Goal: Task Accomplishment & Management: Manage account settings

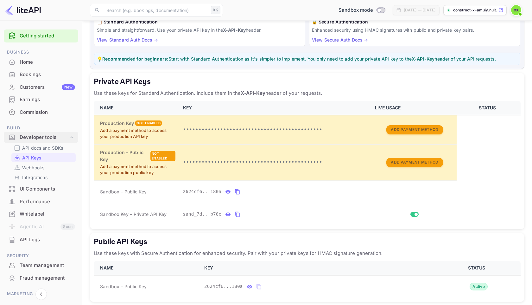
scroll to position [11, 0]
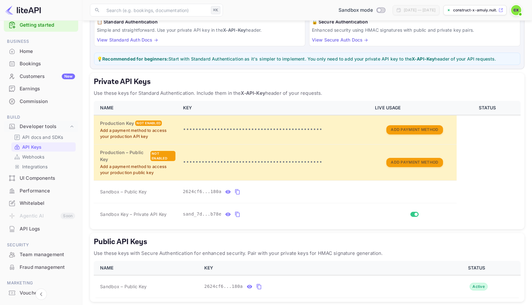
click at [43, 201] on div "Whitelabel" at bounding box center [47, 203] width 55 height 7
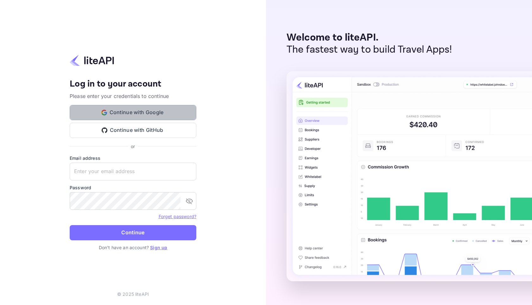
click at [125, 108] on button "Continue with Google" at bounding box center [133, 112] width 127 height 15
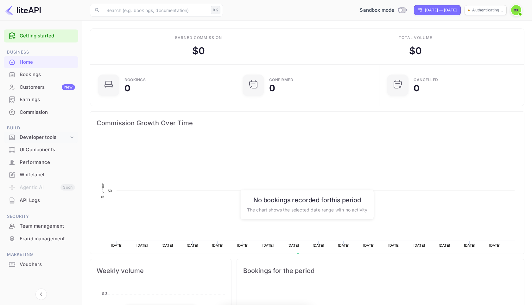
scroll to position [103, 141]
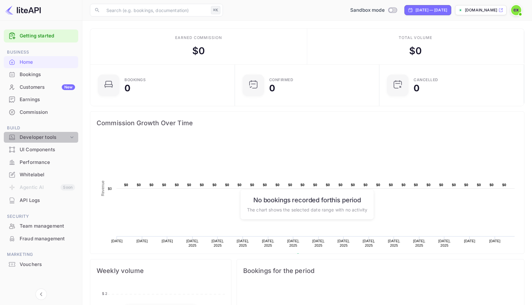
click at [41, 137] on div "Developer tools" at bounding box center [44, 137] width 49 height 7
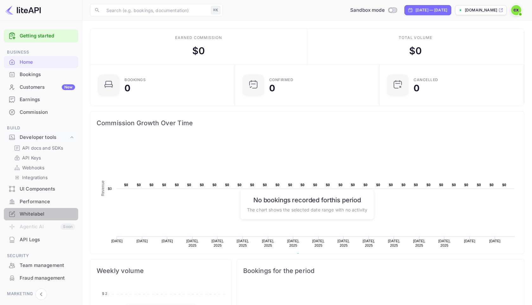
click at [34, 213] on div "Whitelabel" at bounding box center [47, 213] width 55 height 7
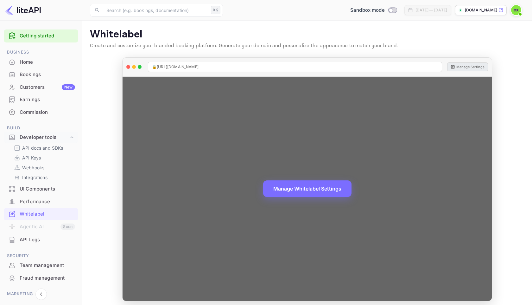
click at [472, 67] on button "Manage Settings" at bounding box center [467, 66] width 41 height 9
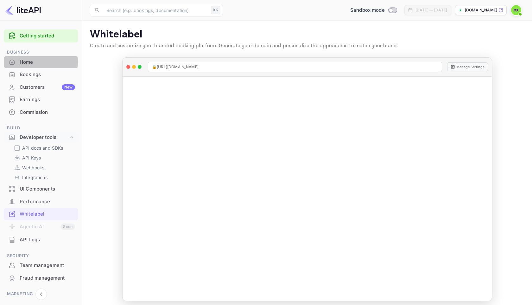
click at [33, 62] on div "Home" at bounding box center [47, 62] width 55 height 7
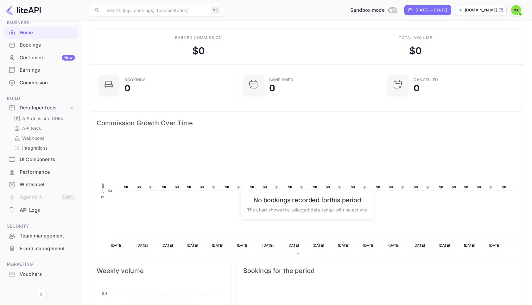
scroll to position [40, 0]
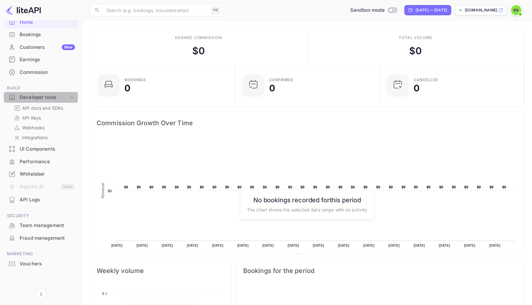
click at [37, 98] on div "Developer tools" at bounding box center [44, 97] width 49 height 7
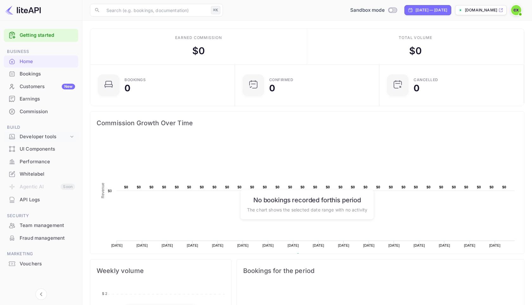
scroll to position [1, 0]
click at [35, 78] on div "Bookings" at bounding box center [41, 74] width 74 height 12
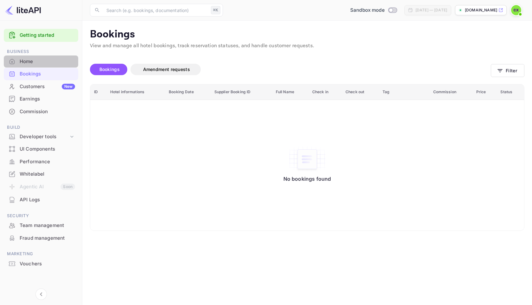
click at [24, 60] on div "Home" at bounding box center [47, 61] width 55 height 7
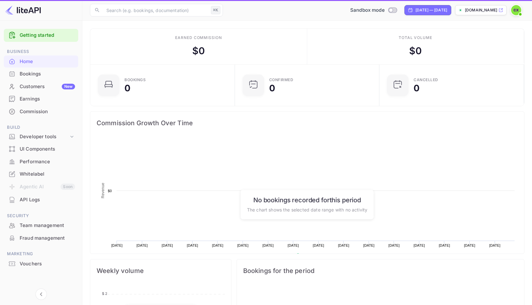
scroll to position [103, 141]
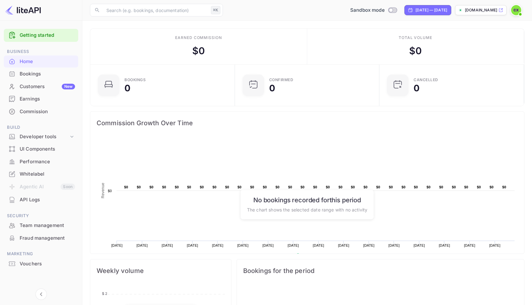
click at [521, 12] on span at bounding box center [520, 14] width 6 height 6
click at [469, 49] on div "Settings" at bounding box center [485, 49] width 73 height 15
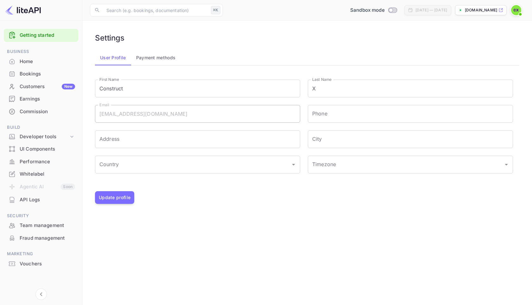
click at [153, 53] on button "Payment methods" at bounding box center [156, 57] width 50 height 15
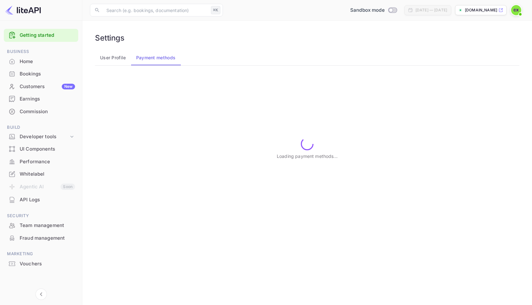
click at [104, 58] on button "User Profile" at bounding box center [113, 57] width 36 height 15
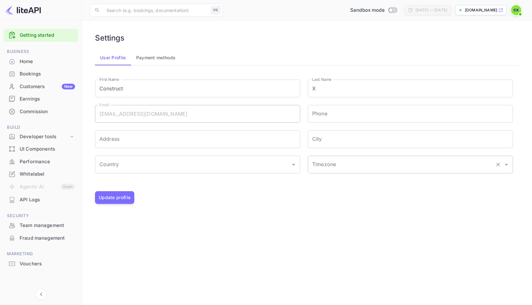
click at [335, 169] on input "Timezone" at bounding box center [402, 164] width 182 height 12
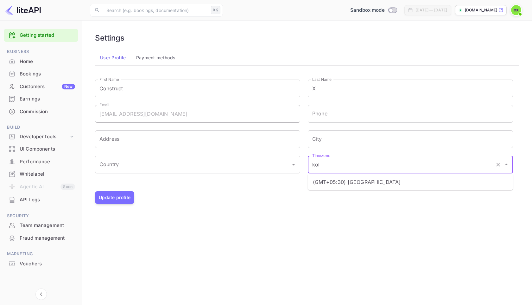
click at [355, 179] on li "(GMT+05:30) Kolkata" at bounding box center [410, 181] width 205 height 11
type input "(GMT+05:30) Kolkata"
click at [141, 163] on input "Country" at bounding box center [193, 164] width 190 height 12
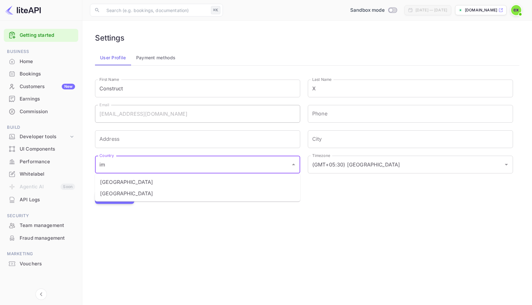
type input "imf"
click at [141, 163] on input "imf" at bounding box center [193, 164] width 190 height 12
click at [107, 195] on li "India" at bounding box center [197, 193] width 205 height 11
type input "India"
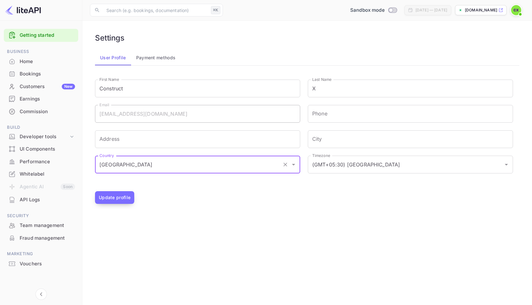
click at [114, 194] on button "Update profile" at bounding box center [114, 197] width 39 height 13
click at [330, 141] on input "City" at bounding box center [410, 139] width 205 height 18
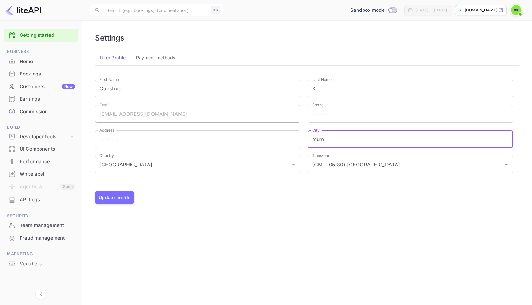
type input "Mumbai"
type input "+918105685283"
type input "Bandra East"
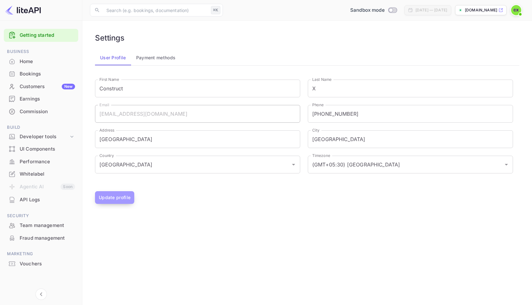
click at [106, 202] on button "Update profile" at bounding box center [114, 197] width 39 height 13
click at [23, 62] on div "Home" at bounding box center [47, 61] width 55 height 7
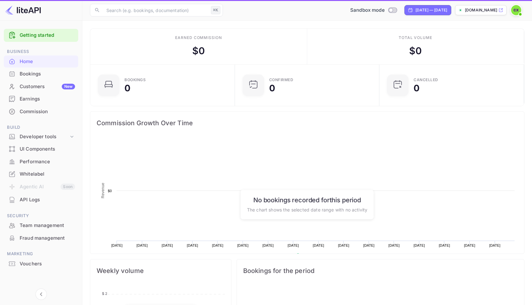
scroll to position [103, 141]
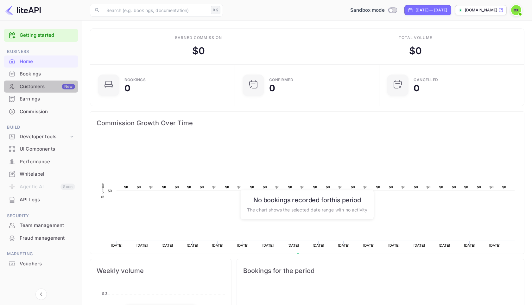
click at [30, 86] on div "Customers New" at bounding box center [47, 86] width 55 height 7
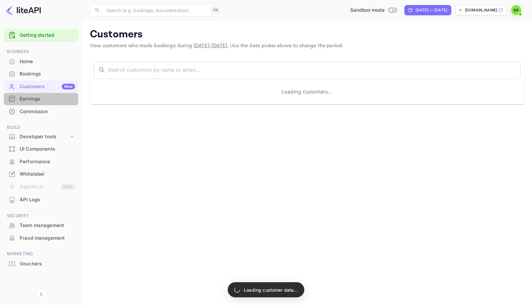
click at [38, 98] on div "Earnings" at bounding box center [47, 98] width 55 height 7
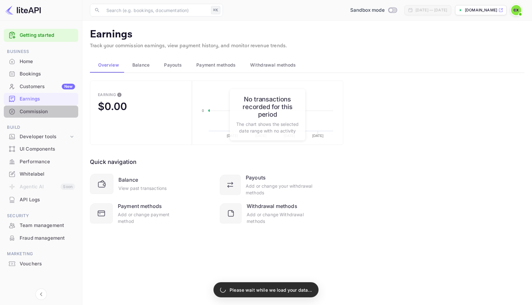
click at [39, 108] on div "Commission" at bounding box center [47, 111] width 55 height 7
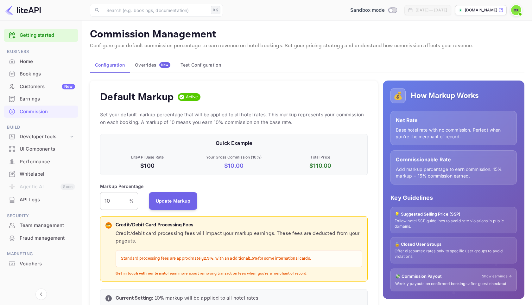
scroll to position [112, 268]
click at [42, 134] on div "Developer tools" at bounding box center [44, 136] width 49 height 7
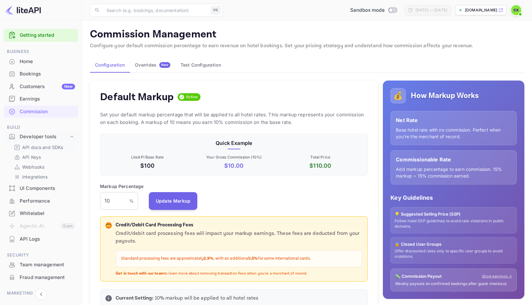
click at [46, 147] on p "API docs and SDKs" at bounding box center [42, 147] width 41 height 7
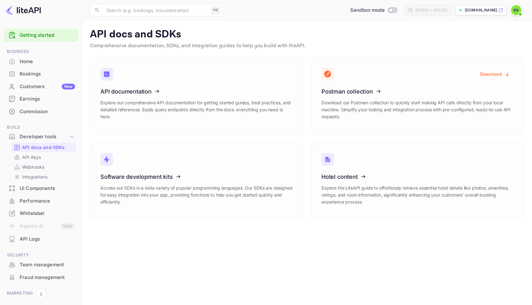
click at [41, 164] on p "Webhooks" at bounding box center [33, 167] width 22 height 7
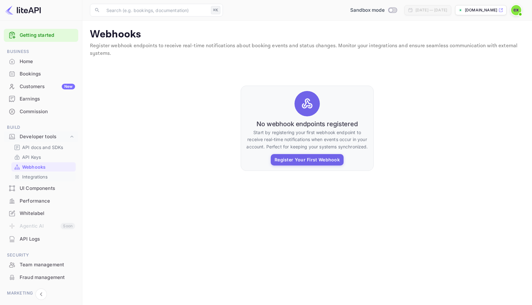
click at [37, 177] on p "Integrations" at bounding box center [34, 176] width 25 height 7
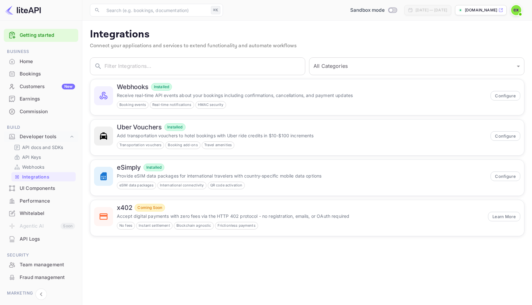
click at [47, 190] on div "UI Components" at bounding box center [47, 188] width 55 height 7
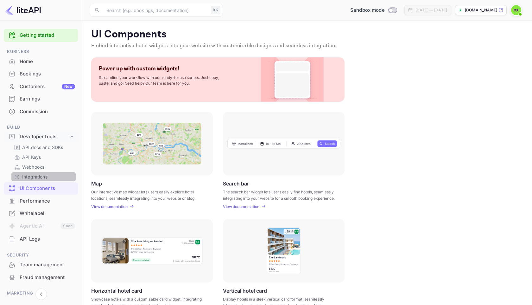
click at [44, 174] on p "Integrations" at bounding box center [34, 176] width 25 height 7
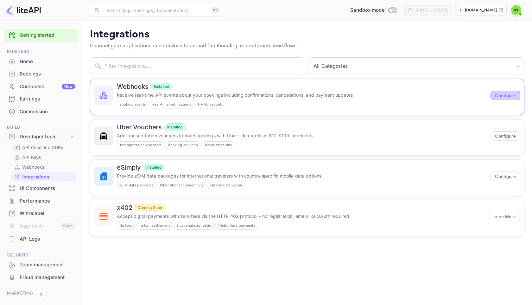
click at [504, 96] on button "Configure" at bounding box center [506, 96] width 30 height 10
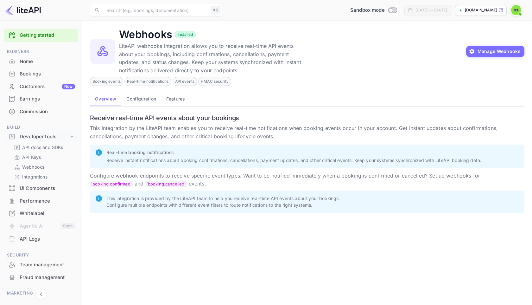
click at [144, 84] on span "Real-time notifications" at bounding box center [148, 82] width 46 height 6
click at [132, 99] on button "Configuration" at bounding box center [141, 98] width 40 height 15
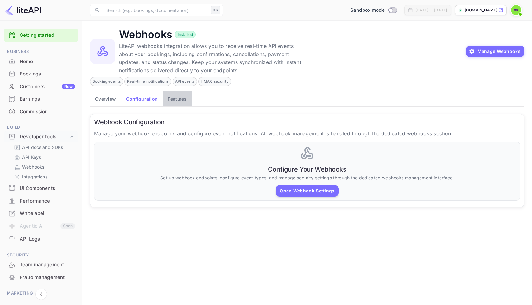
click at [176, 100] on button "Features" at bounding box center [177, 98] width 29 height 15
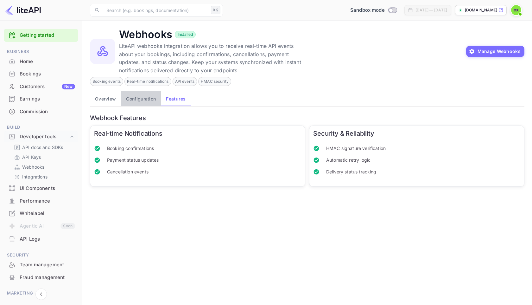
click at [128, 97] on button "Configuration" at bounding box center [141, 98] width 40 height 15
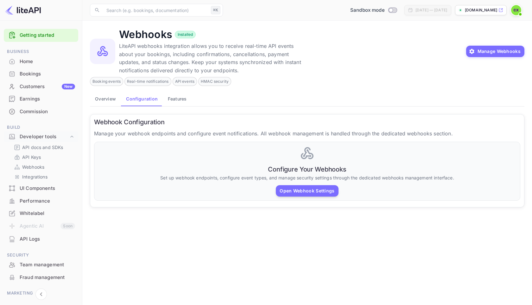
click at [99, 97] on button "Overview" at bounding box center [105, 98] width 31 height 15
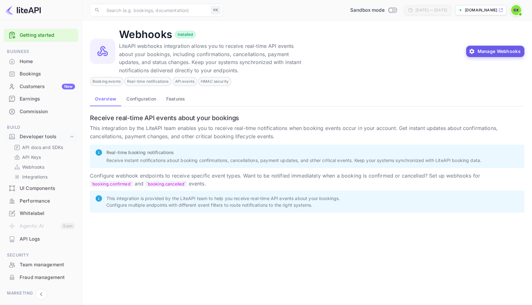
click at [488, 55] on button "Manage Webhooks" at bounding box center [495, 51] width 59 height 11
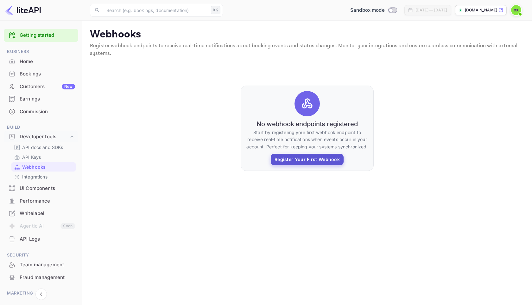
click at [295, 158] on button "Register Your First Webhook" at bounding box center [307, 159] width 73 height 11
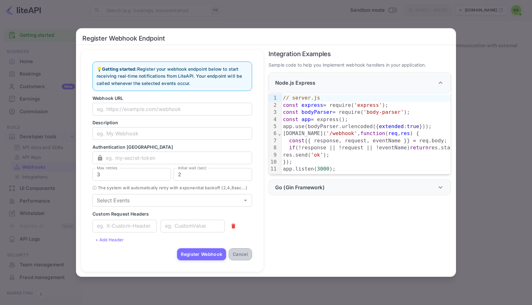
click at [241, 256] on button "Cancel" at bounding box center [240, 254] width 23 height 12
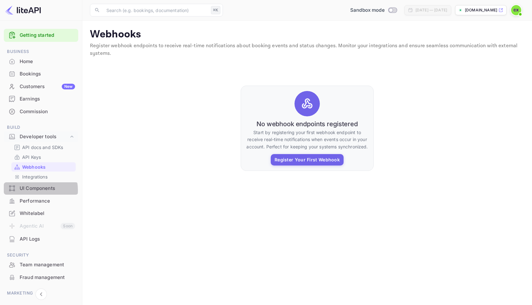
click at [29, 190] on div "UI Components" at bounding box center [47, 188] width 55 height 7
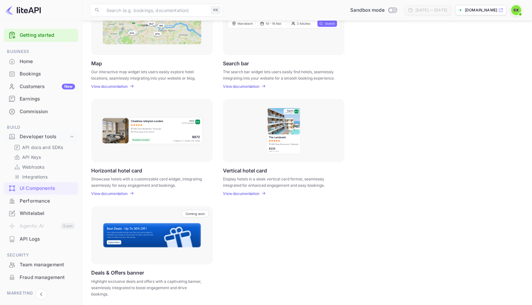
scroll to position [122, 0]
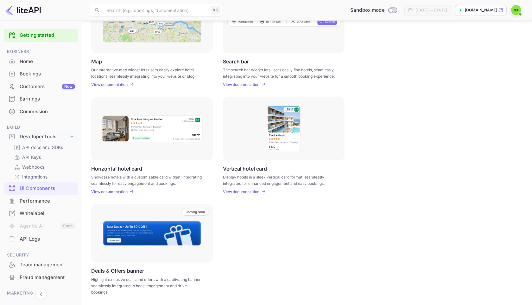
click at [35, 202] on div "Performance" at bounding box center [47, 200] width 55 height 7
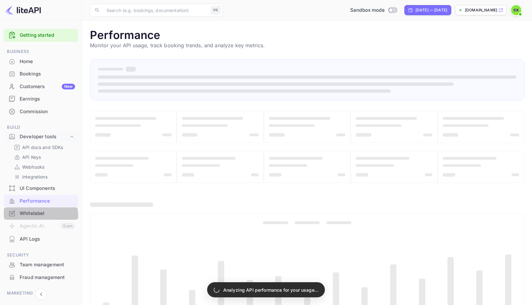
click at [35, 216] on div "Whitelabel" at bounding box center [47, 213] width 55 height 7
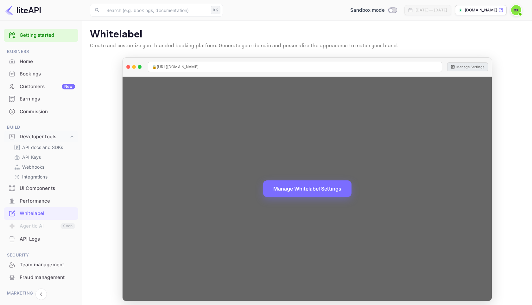
click at [467, 70] on button "Manage Settings" at bounding box center [467, 66] width 41 height 9
click at [210, 67] on div "🔒 https://travelx.constructx.in" at bounding box center [295, 67] width 294 height 10
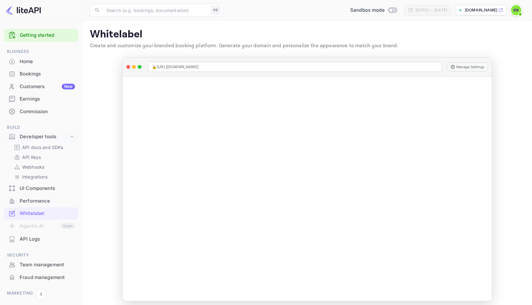
click at [499, 12] on icon at bounding box center [501, 10] width 5 height 4
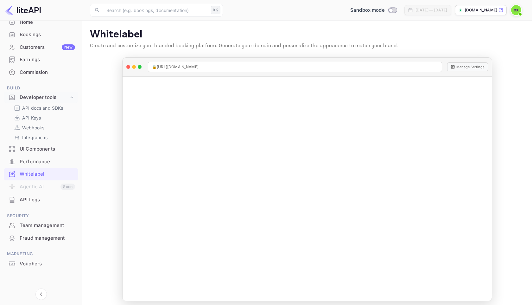
click at [44, 227] on div "Team management" at bounding box center [47, 225] width 55 height 7
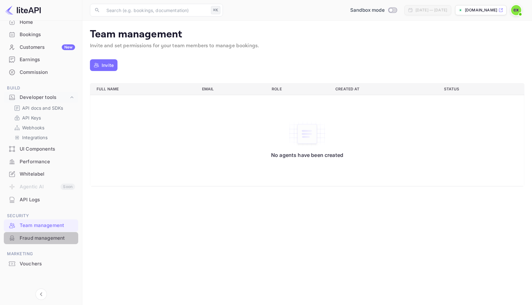
click at [46, 238] on div "Fraud management" at bounding box center [47, 237] width 55 height 7
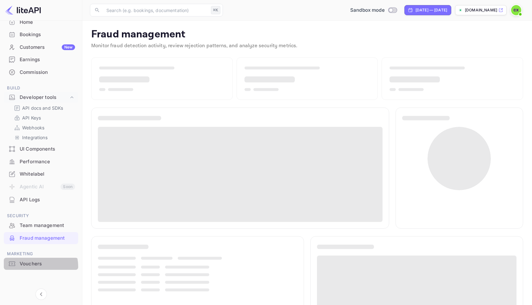
click at [31, 267] on div "Vouchers" at bounding box center [41, 264] width 74 height 12
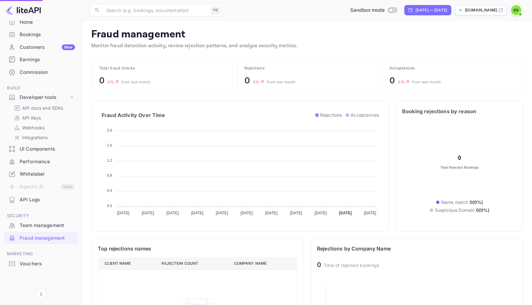
scroll to position [130, 200]
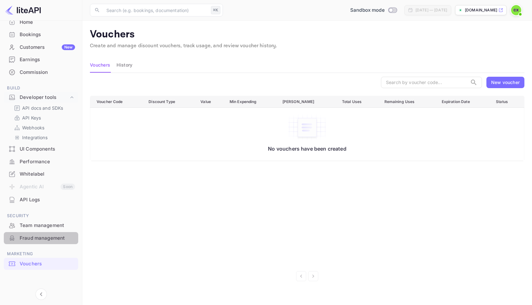
click at [48, 238] on div "Fraud management" at bounding box center [47, 237] width 55 height 7
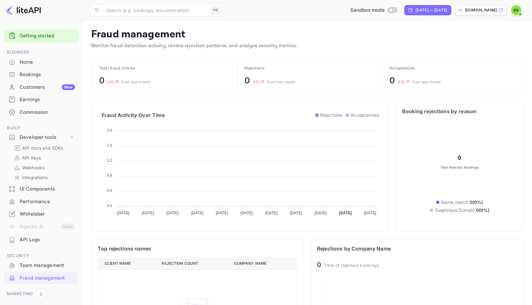
click at [20, 1] on div at bounding box center [41, 10] width 82 height 21
click at [24, 40] on div "Getting started" at bounding box center [41, 35] width 74 height 13
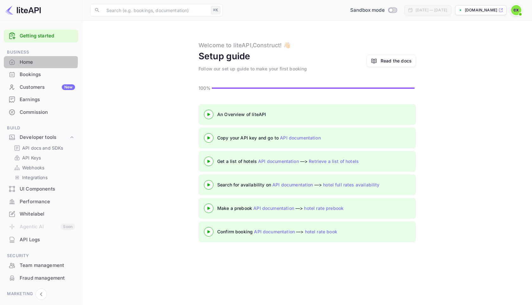
click at [29, 62] on div "Home" at bounding box center [47, 62] width 55 height 7
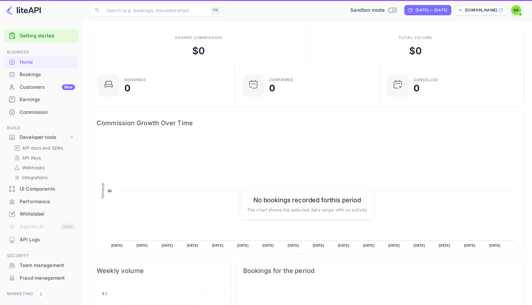
scroll to position [103, 141]
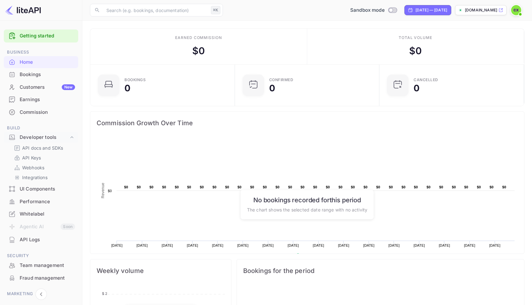
click at [519, 11] on span at bounding box center [520, 14] width 6 height 6
click at [392, 43] on div at bounding box center [266, 152] width 532 height 305
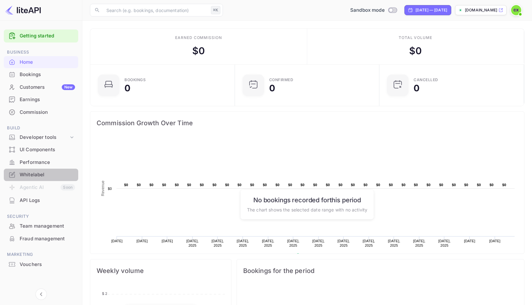
click at [49, 177] on div "Whitelabel" at bounding box center [47, 174] width 55 height 7
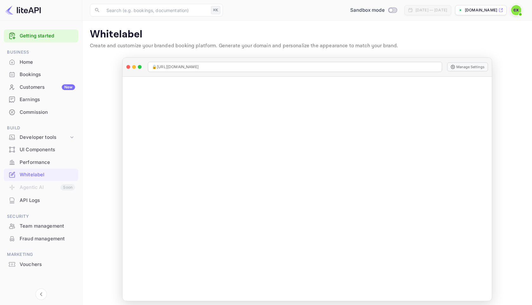
click at [36, 164] on div "Performance" at bounding box center [47, 162] width 55 height 7
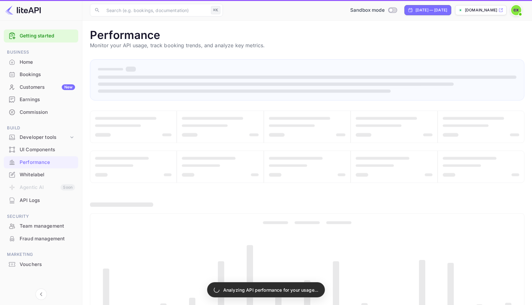
drag, startPoint x: 36, startPoint y: 167, endPoint x: 39, endPoint y: 177, distance: 10.9
click at [39, 177] on div "Whitelabel" at bounding box center [47, 174] width 55 height 7
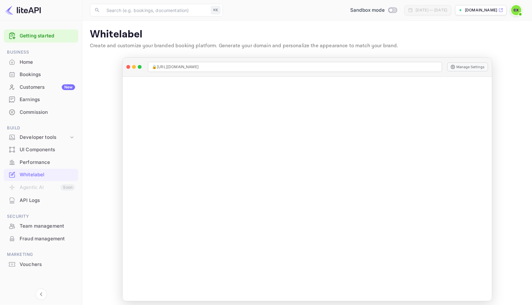
scroll to position [1, 0]
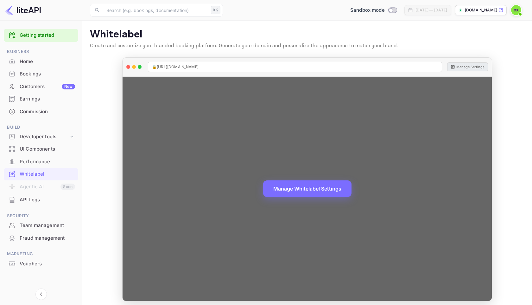
click at [465, 68] on button "Manage Settings" at bounding box center [467, 66] width 41 height 9
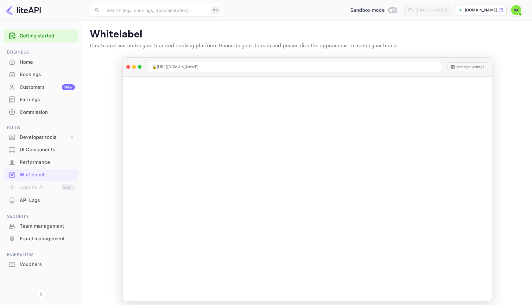
click at [35, 63] on div "Home" at bounding box center [47, 62] width 55 height 7
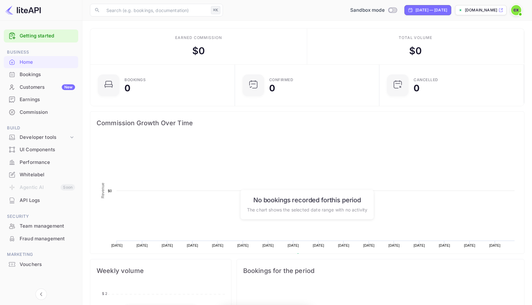
scroll to position [103, 141]
